Goal: Task Accomplishment & Management: Manage account settings

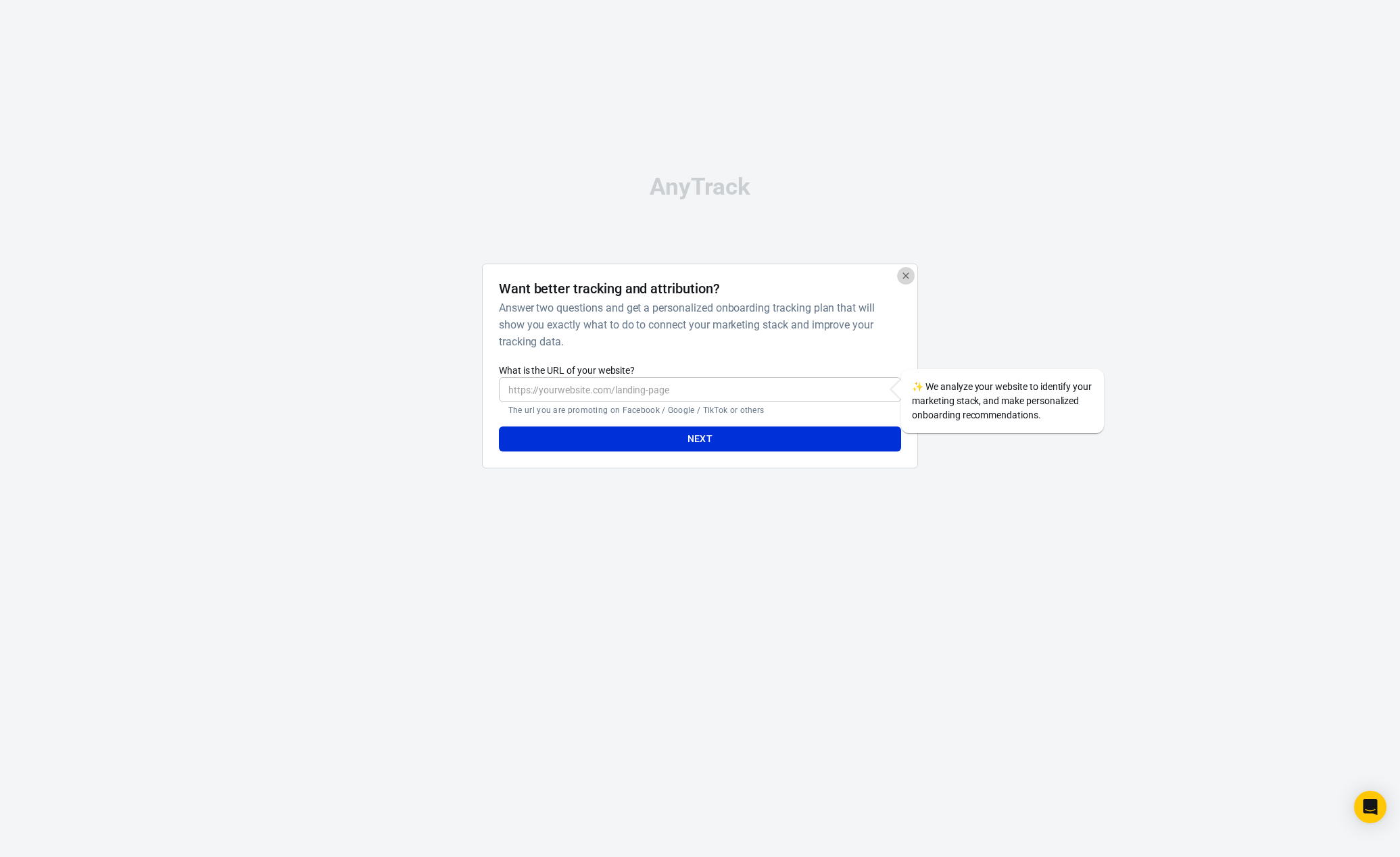
click at [907, 276] on icon "button" at bounding box center [905, 275] width 6 height 6
click at [906, 278] on icon "button" at bounding box center [906, 275] width 11 height 11
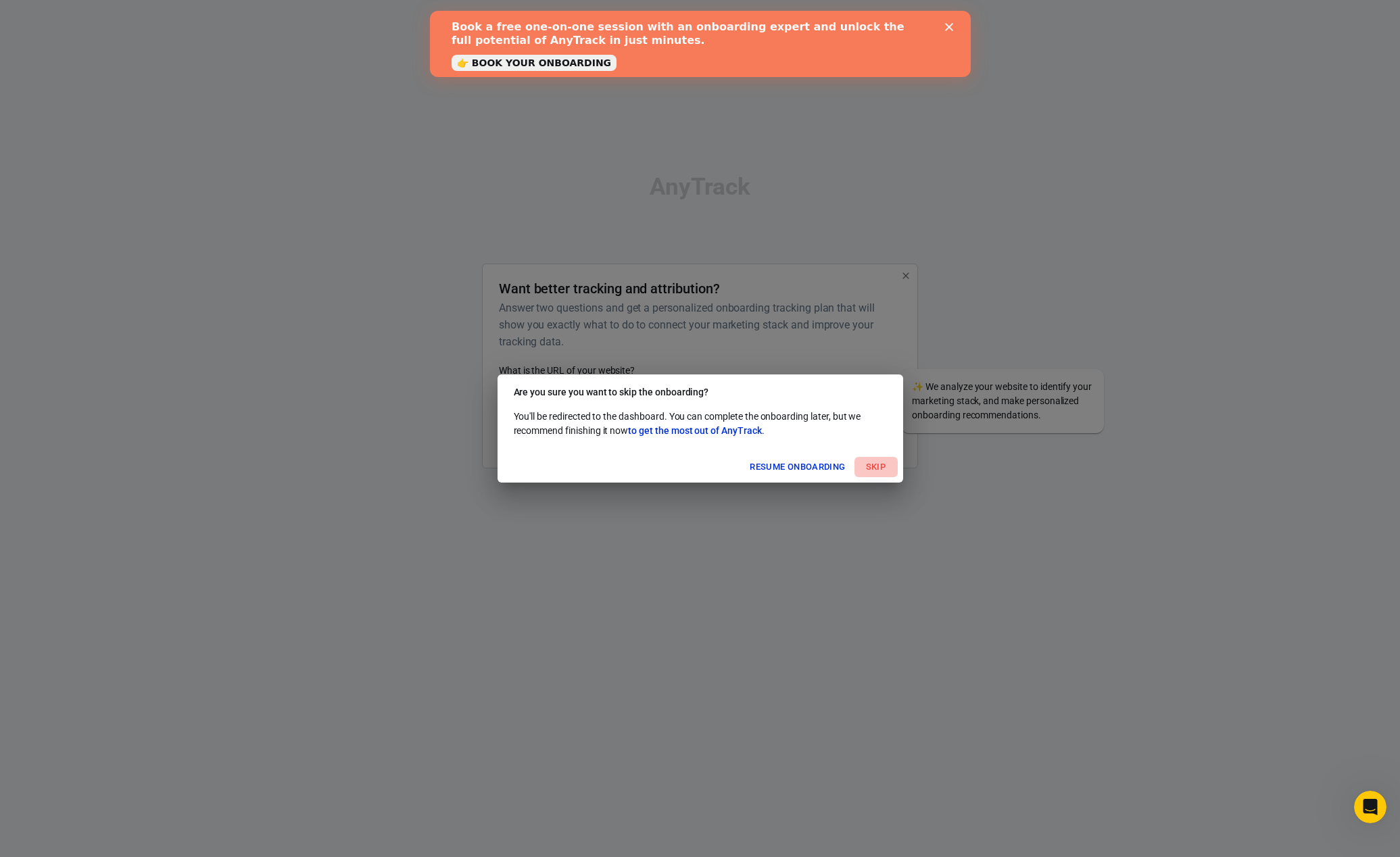
click at [870, 467] on button "Skip" at bounding box center [876, 467] width 43 height 21
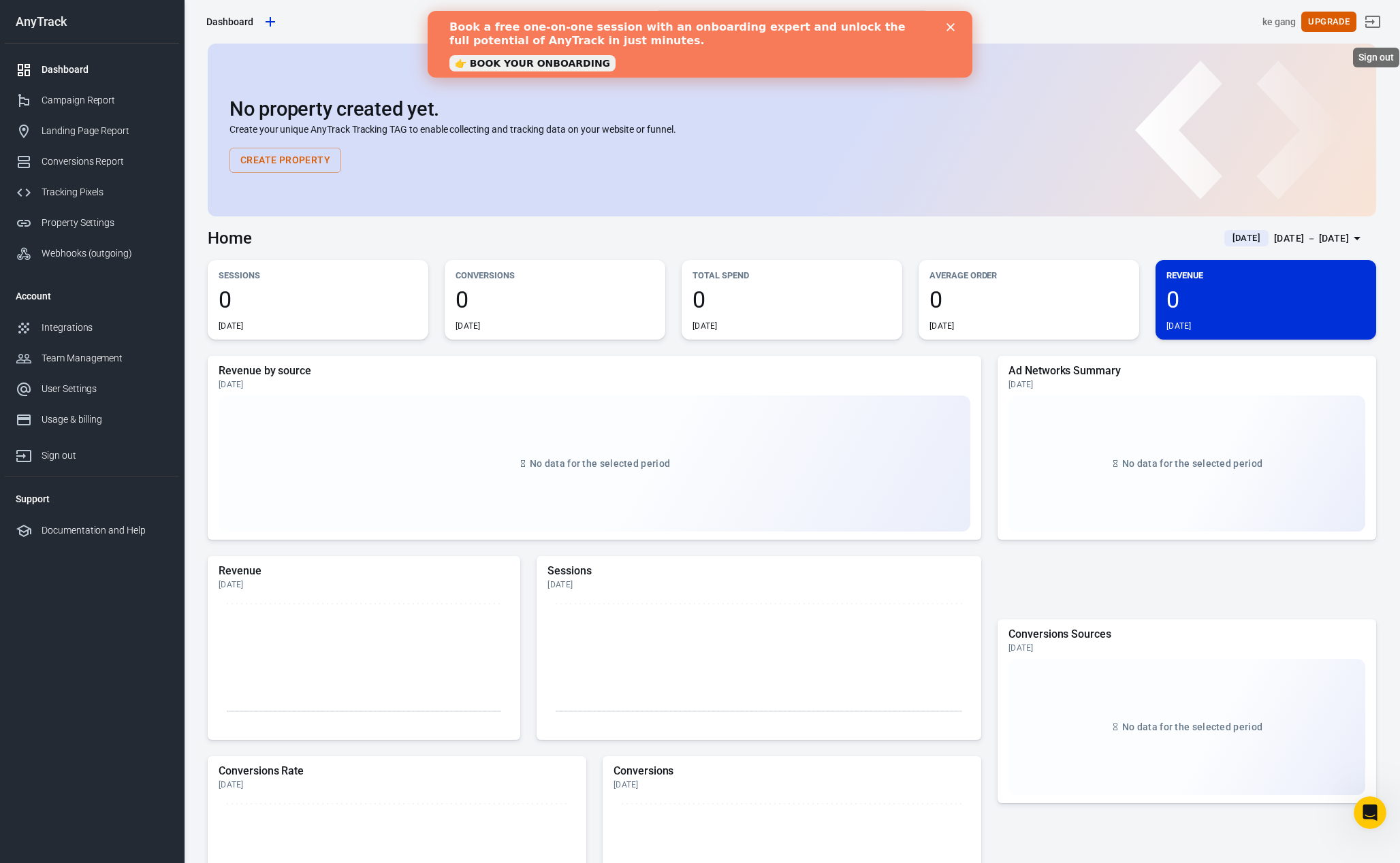
click at [1380, 27] on icon "Sign out" at bounding box center [1372, 21] width 16 height 16
